Goal: Find specific page/section: Find specific page/section

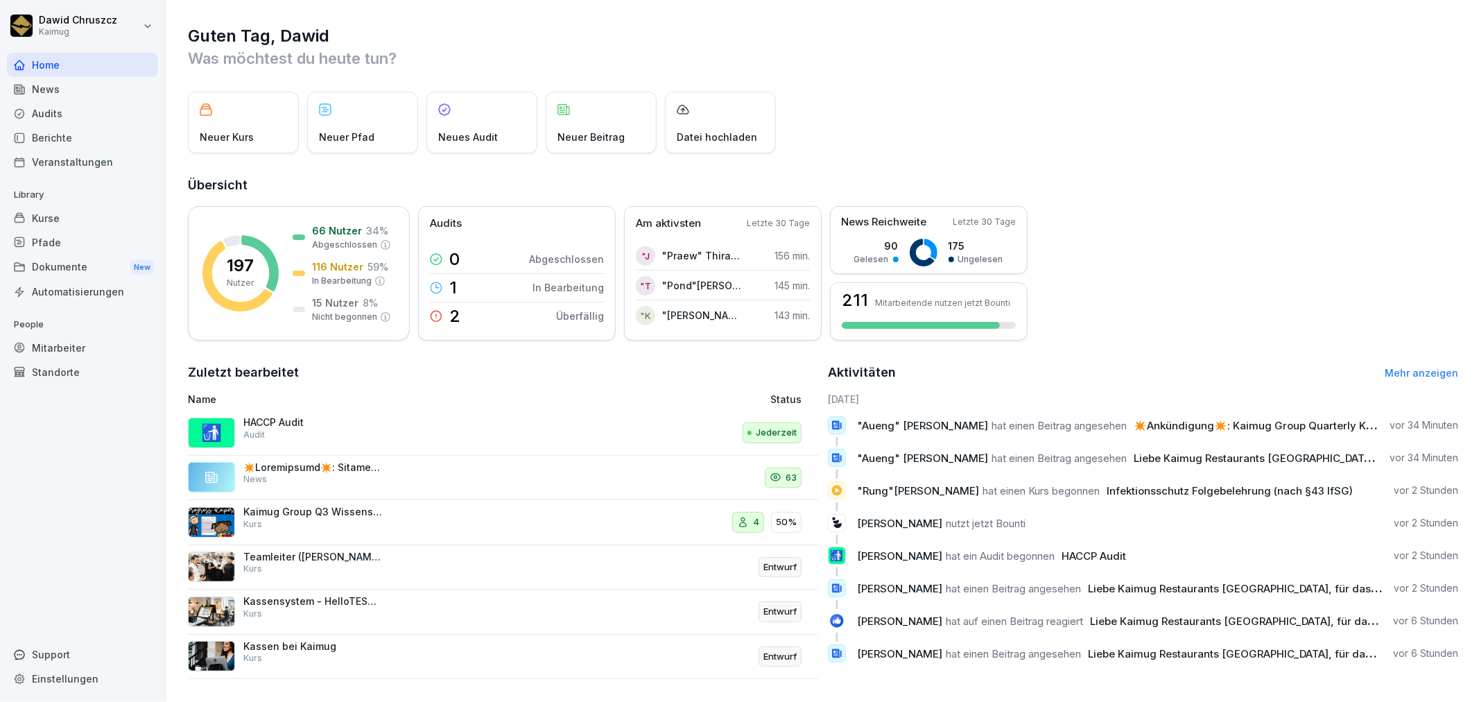
click at [116, 211] on div "Kurse" at bounding box center [82, 218] width 151 height 24
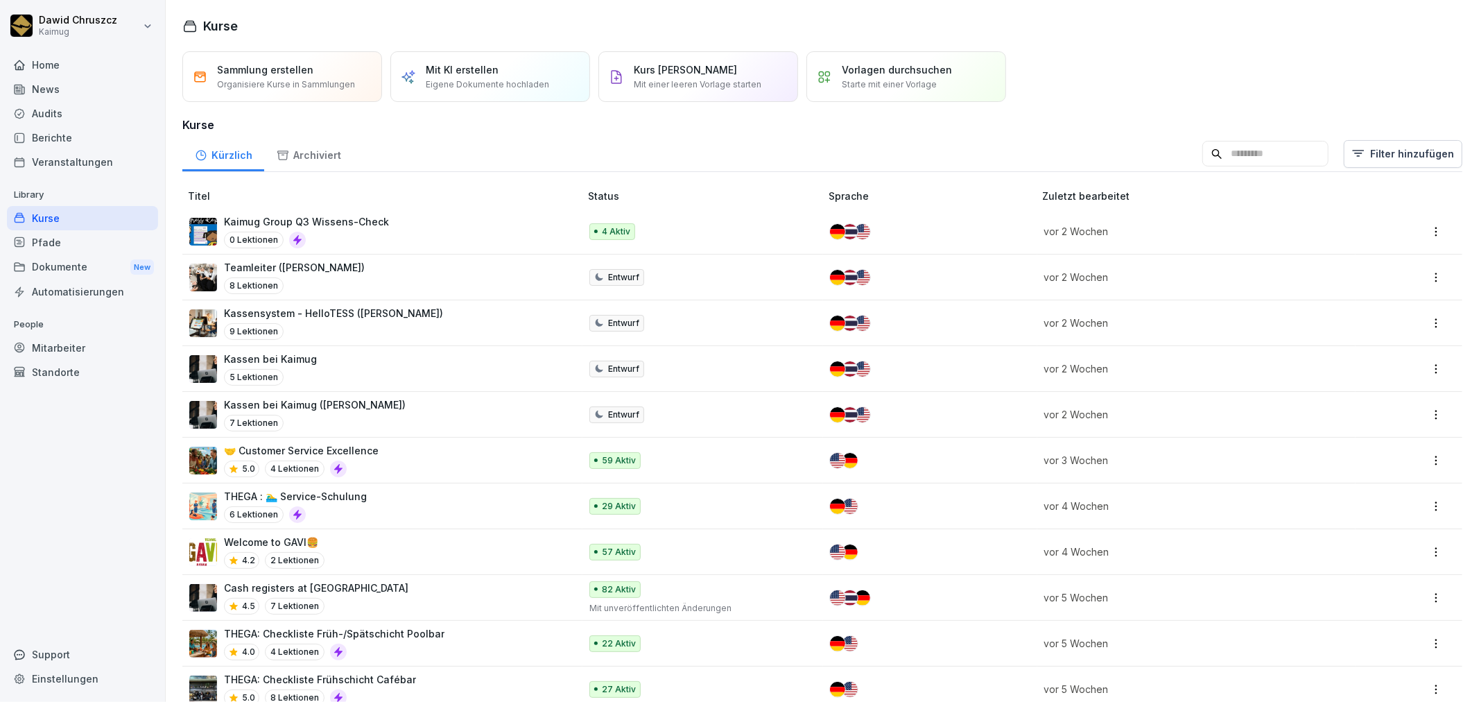
click at [1202, 160] on input at bounding box center [1265, 154] width 126 height 26
click at [1225, 87] on div "Sammlung erstellen Organisiere Kurse in Sammlungen Mit KI erstellen Eigene Doku…" at bounding box center [822, 76] width 1280 height 51
click at [72, 254] on div "Dokumente New" at bounding box center [82, 267] width 151 height 26
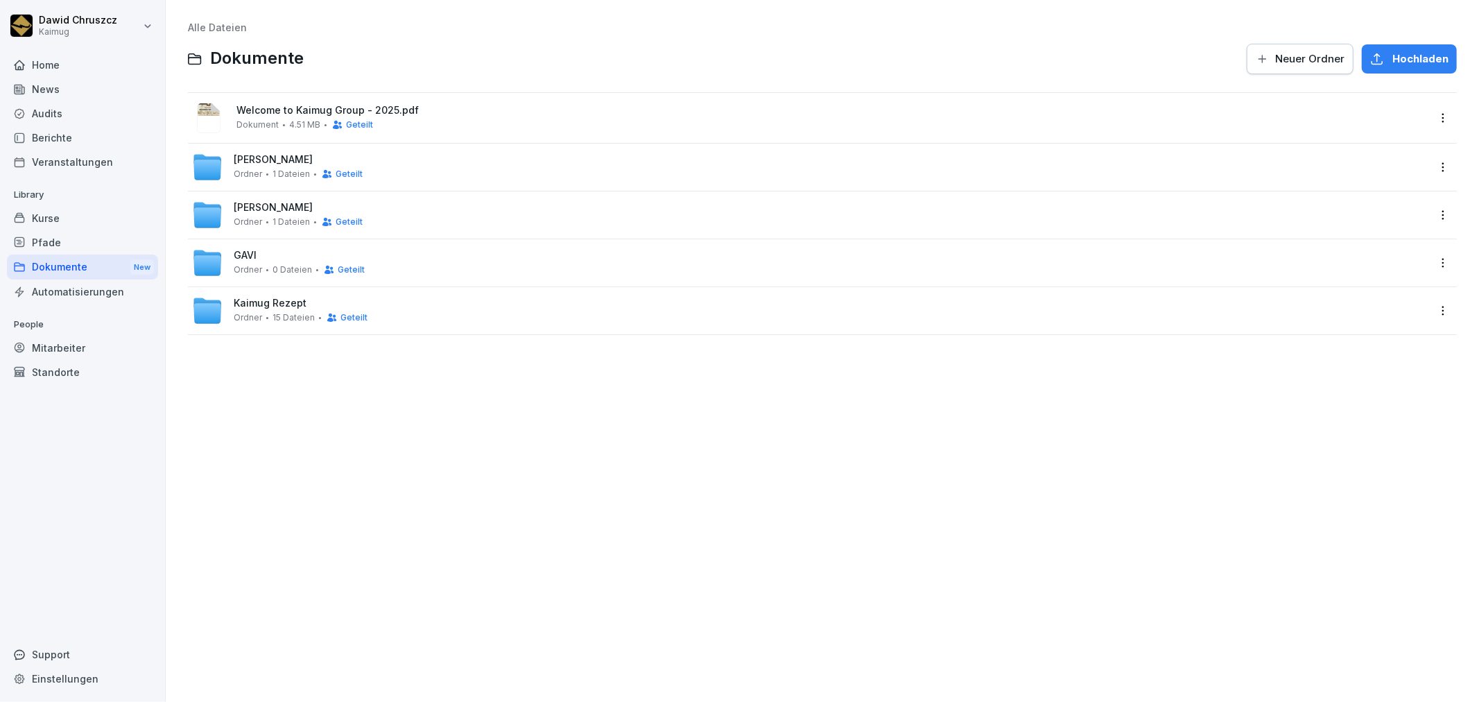
click at [65, 245] on div "Pfade" at bounding box center [82, 242] width 151 height 24
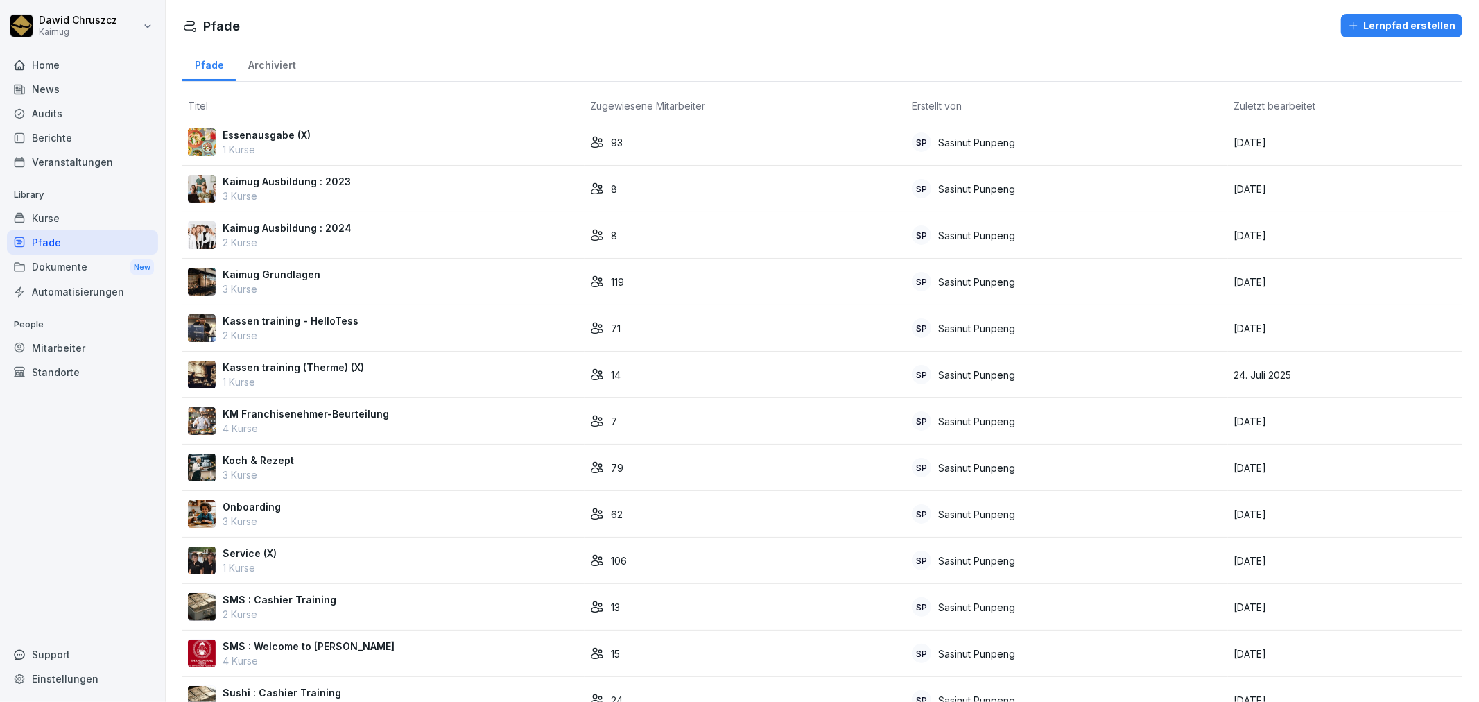
click at [69, 261] on div "Dokumente New" at bounding box center [82, 267] width 151 height 26
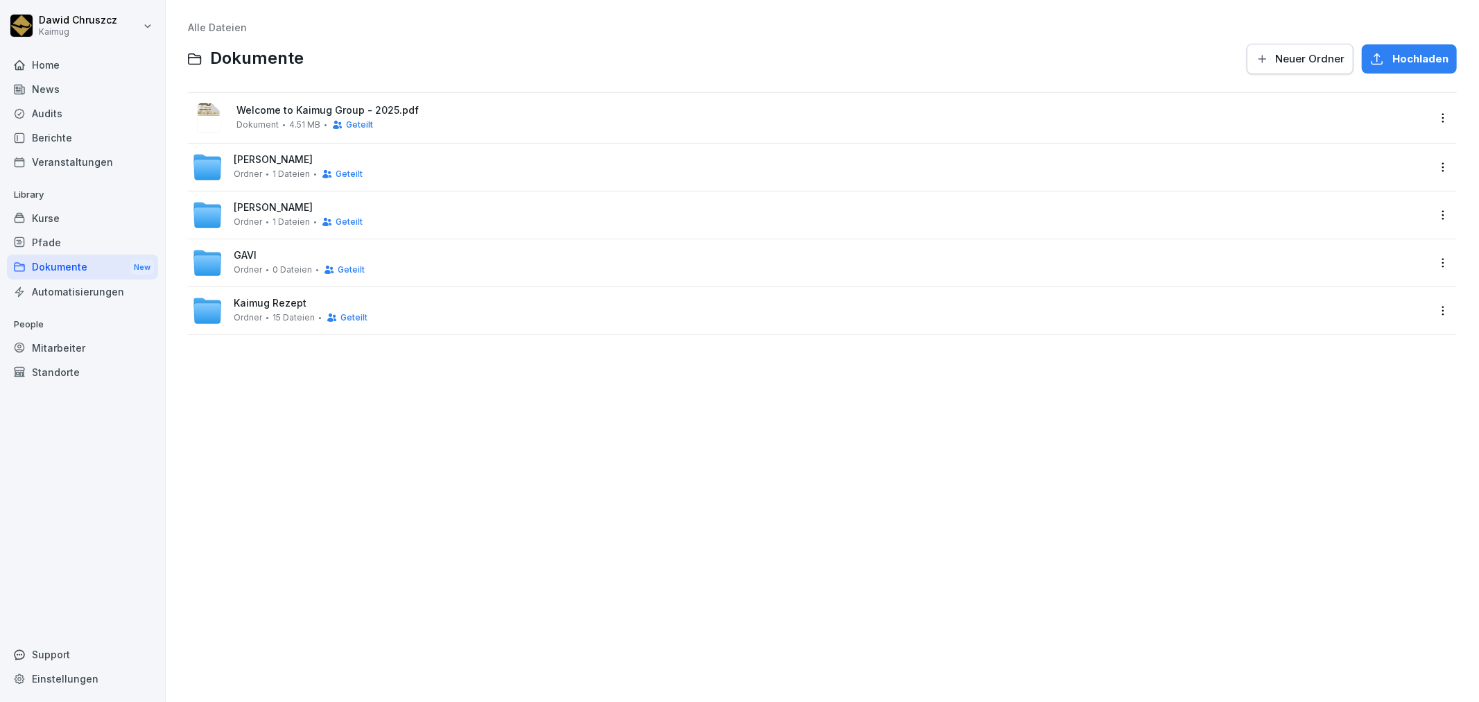
click at [62, 212] on div "Kurse" at bounding box center [82, 218] width 151 height 24
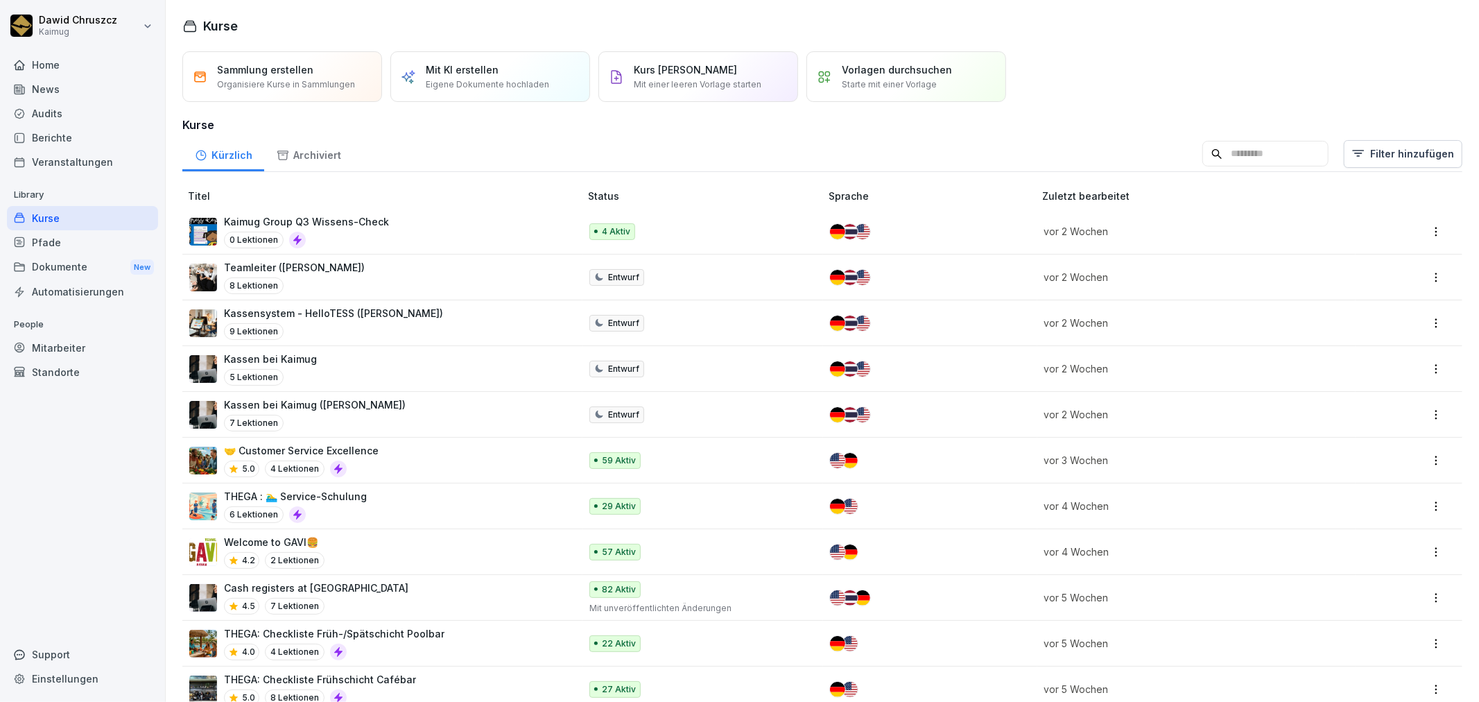
click at [1266, 141] on input at bounding box center [1265, 154] width 126 height 26
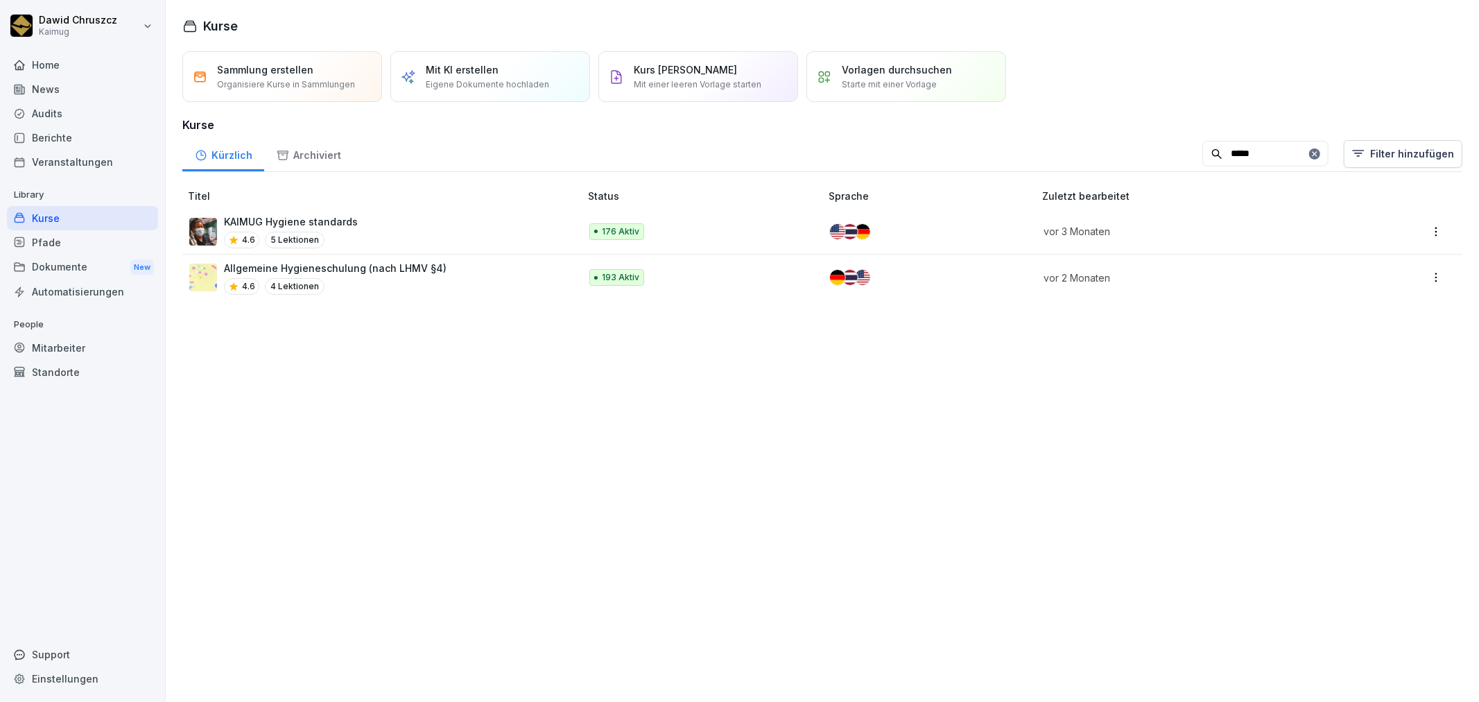
type input "*****"
click at [344, 214] on p "KAIMUG Hygiene standards" at bounding box center [291, 221] width 134 height 15
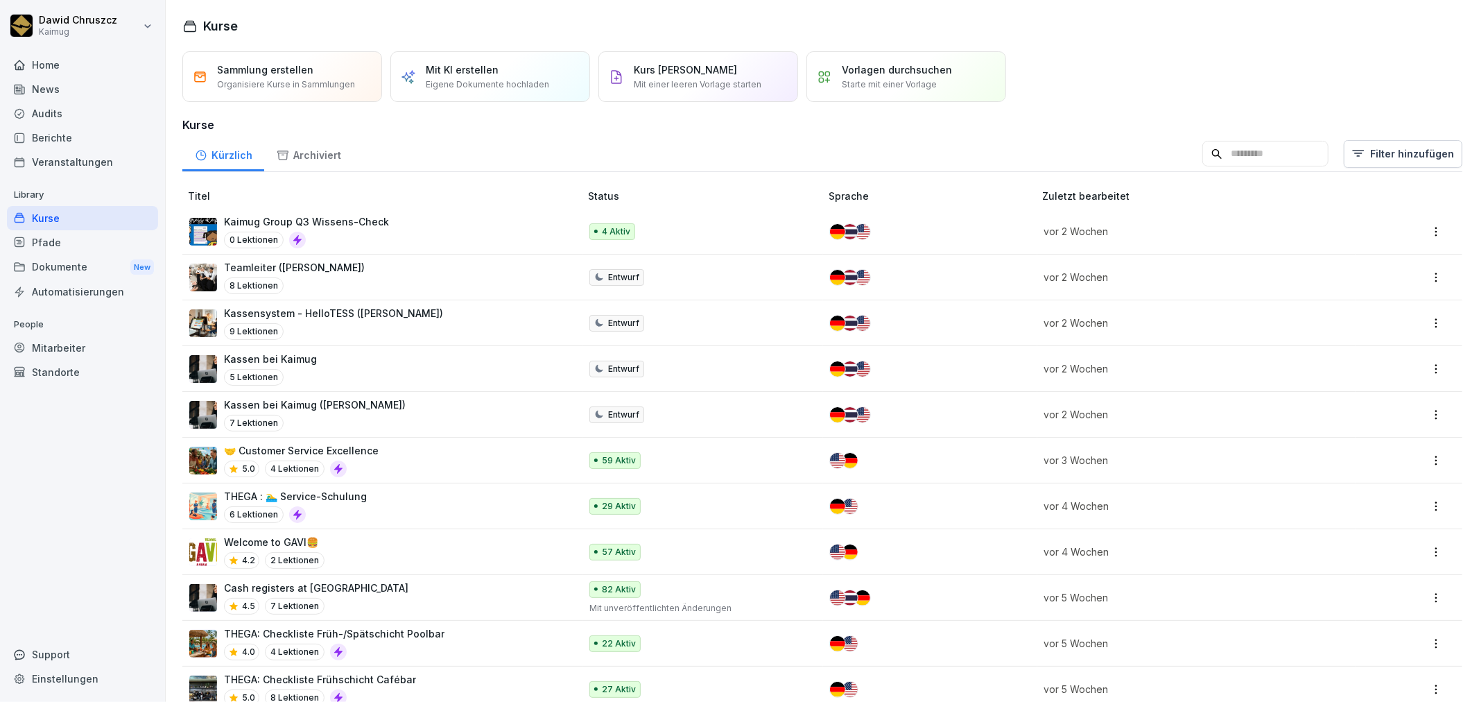
click at [1202, 157] on input at bounding box center [1265, 154] width 126 height 26
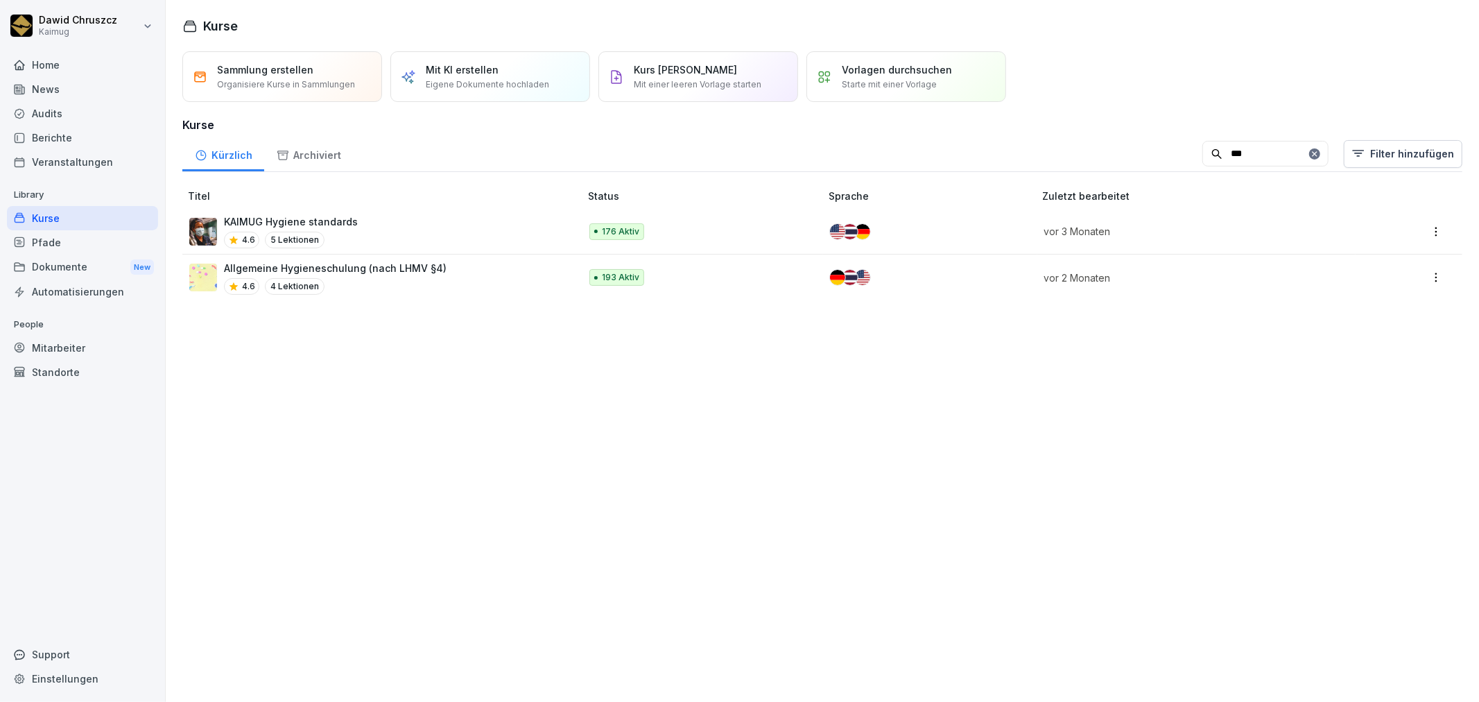
type input "***"
click at [422, 262] on p "Allgemeine Hygieneschulung (nach LHMV §4)" at bounding box center [335, 268] width 223 height 15
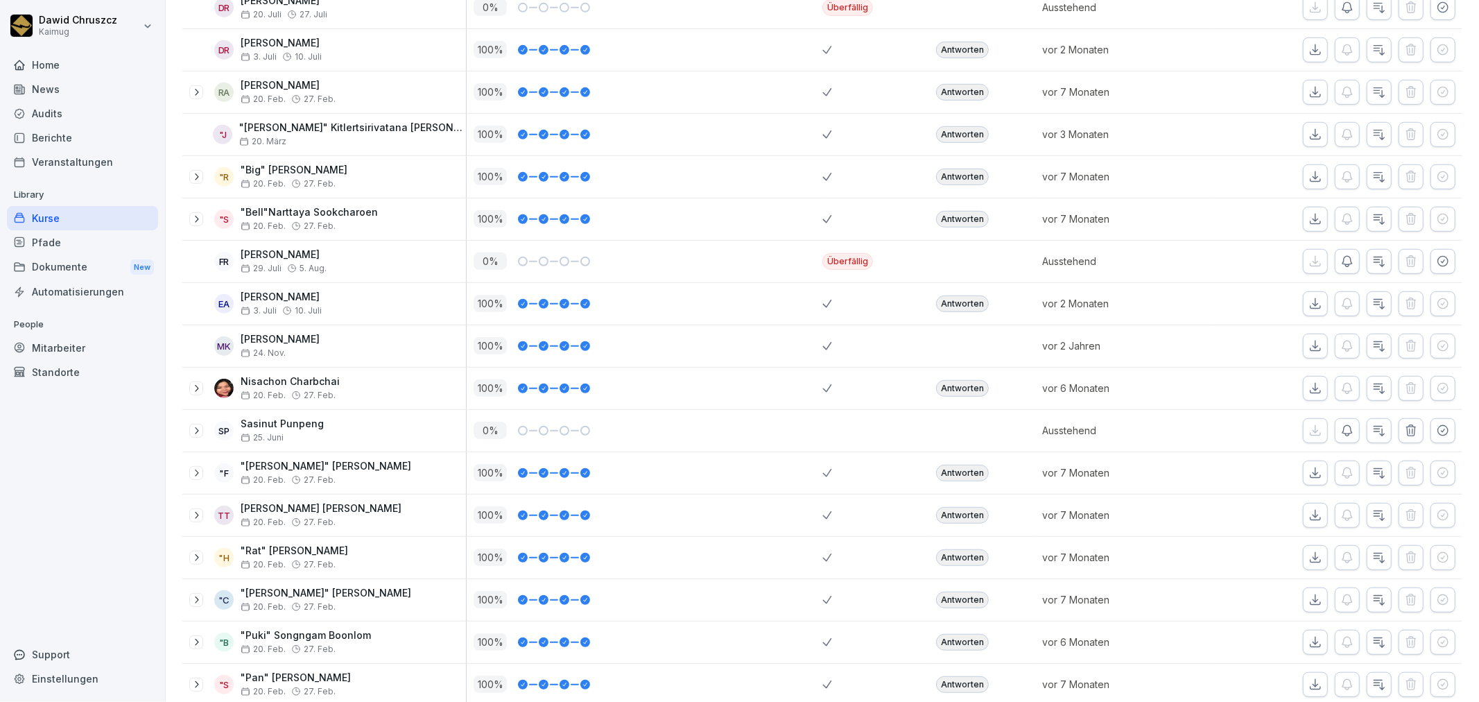
scroll to position [693, 0]
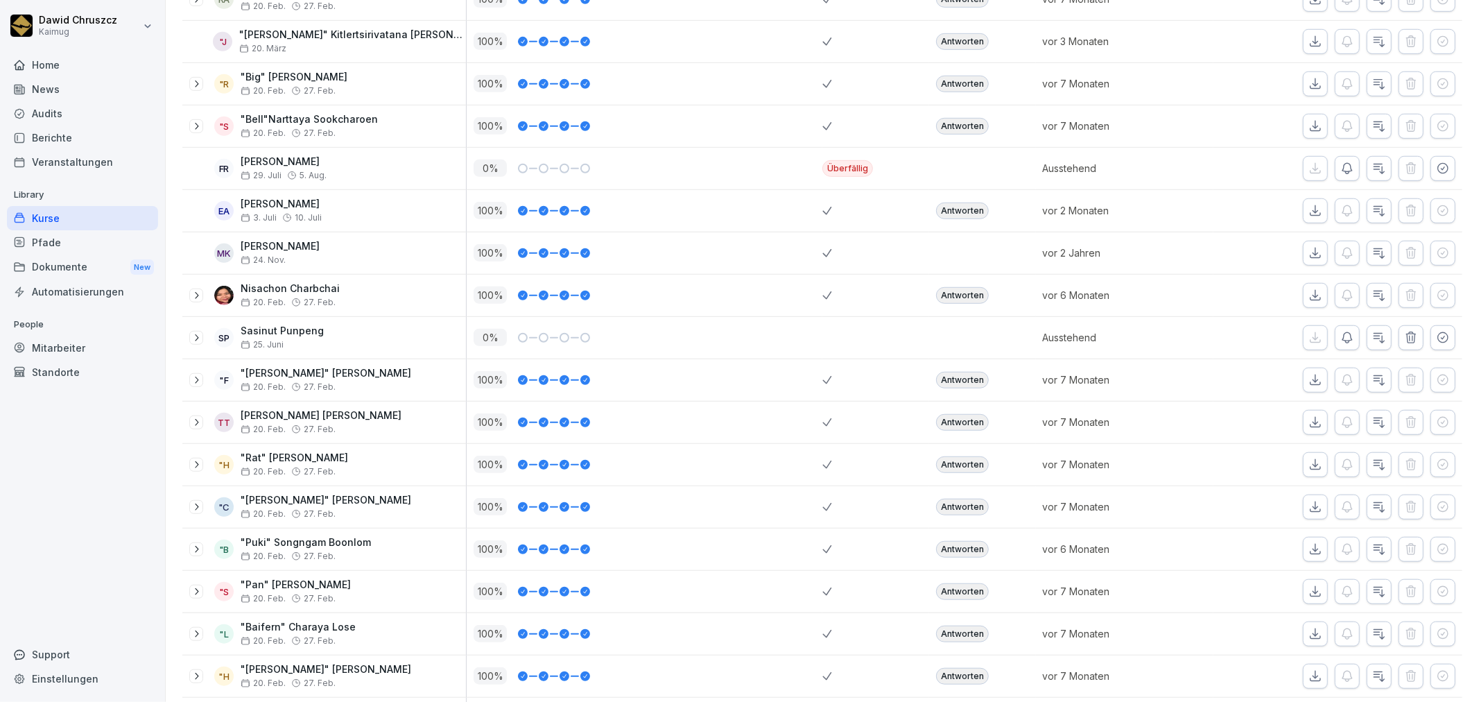
click at [195, 126] on icon at bounding box center [196, 126] width 11 height 11
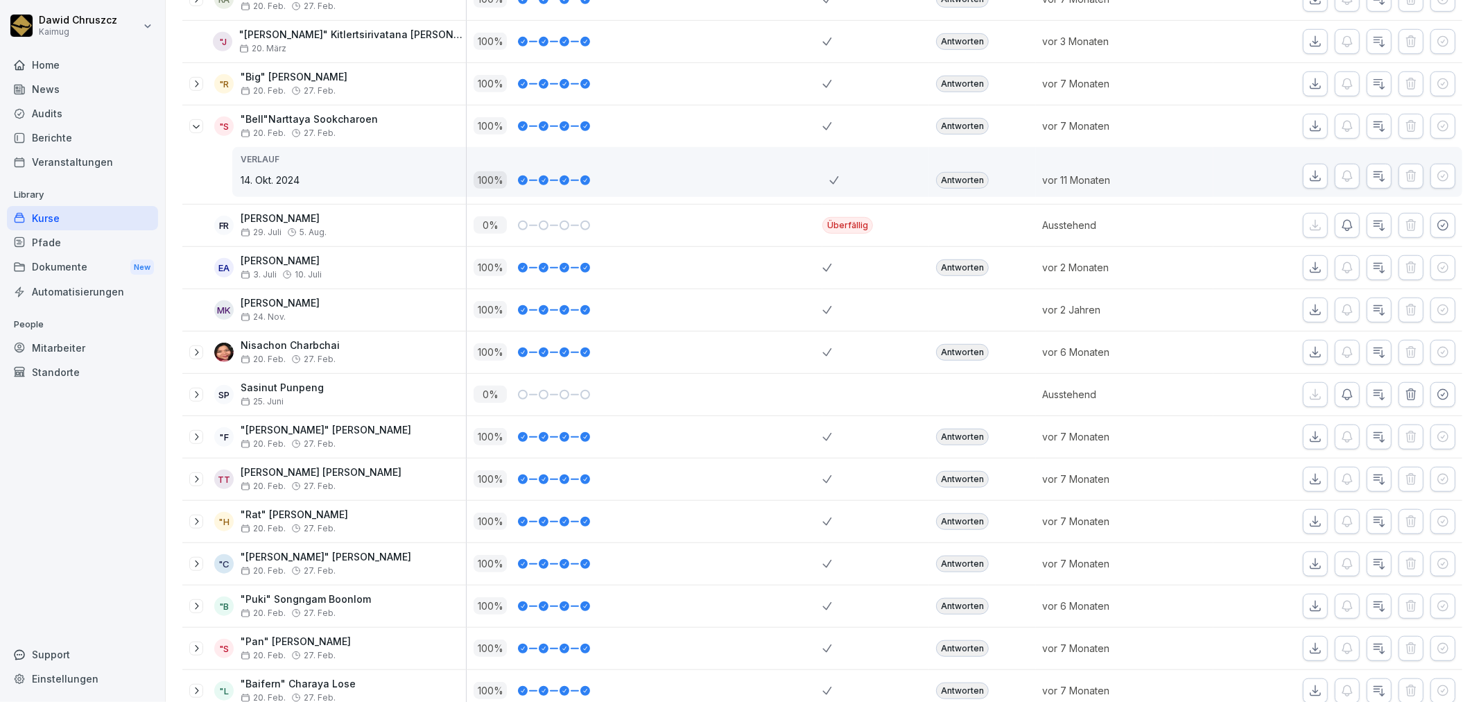
click at [196, 127] on icon at bounding box center [196, 126] width 11 height 11
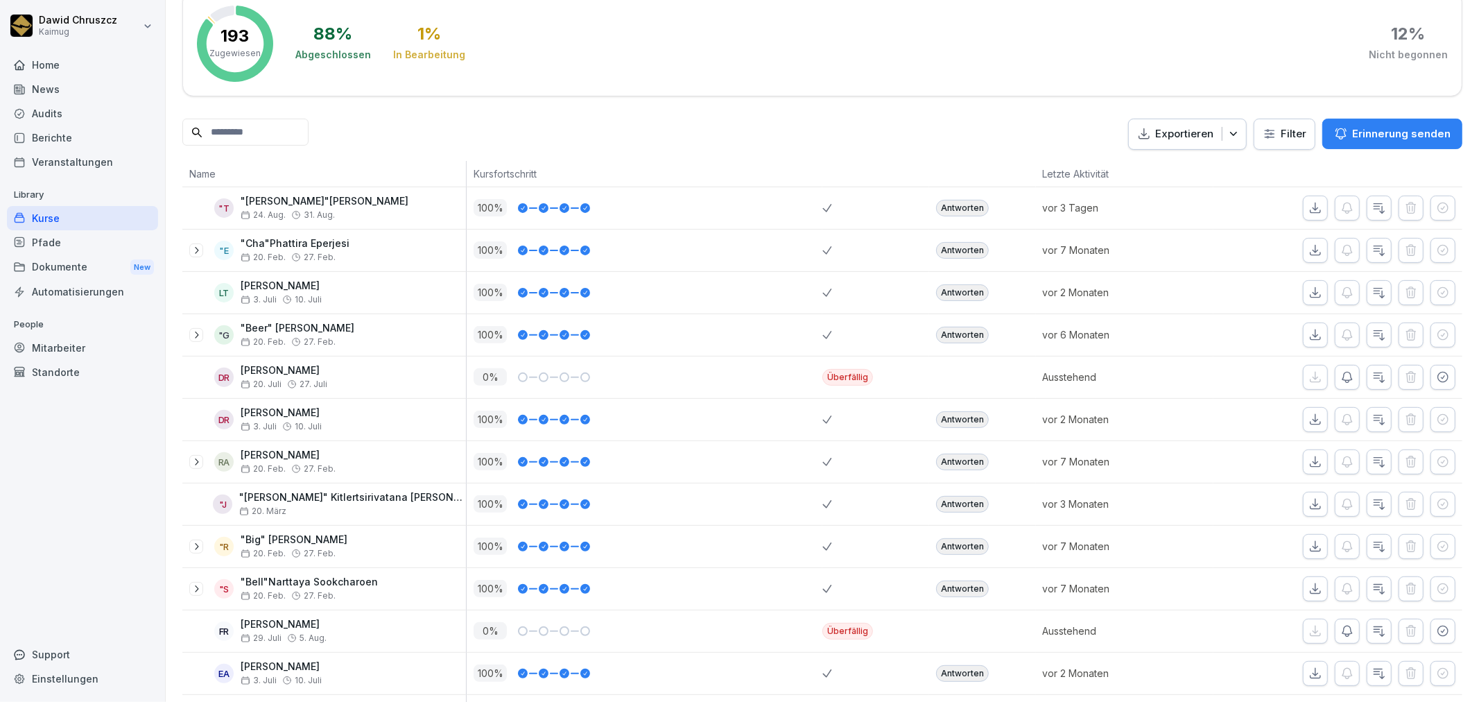
scroll to position [0, 0]
